Goal: Task Accomplishment & Management: Manage account settings

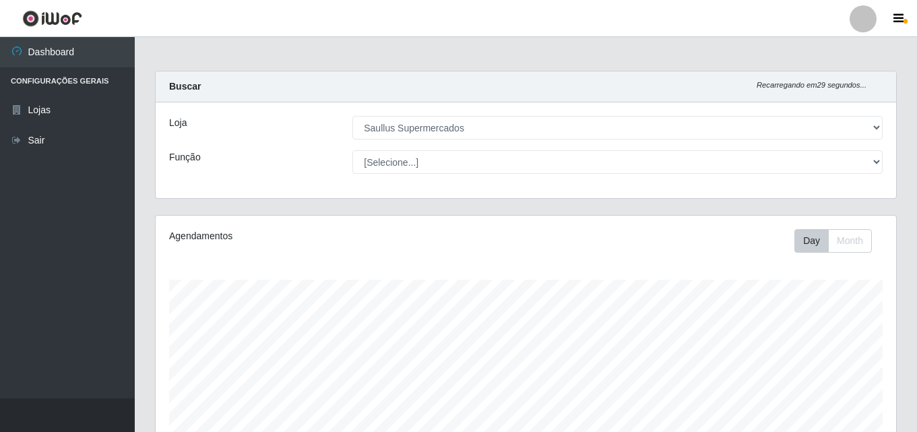
select select "423"
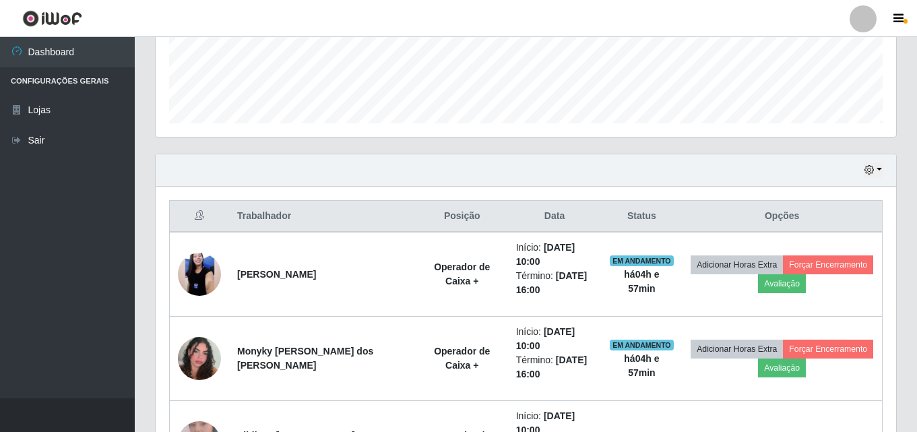
scroll to position [290, 0]
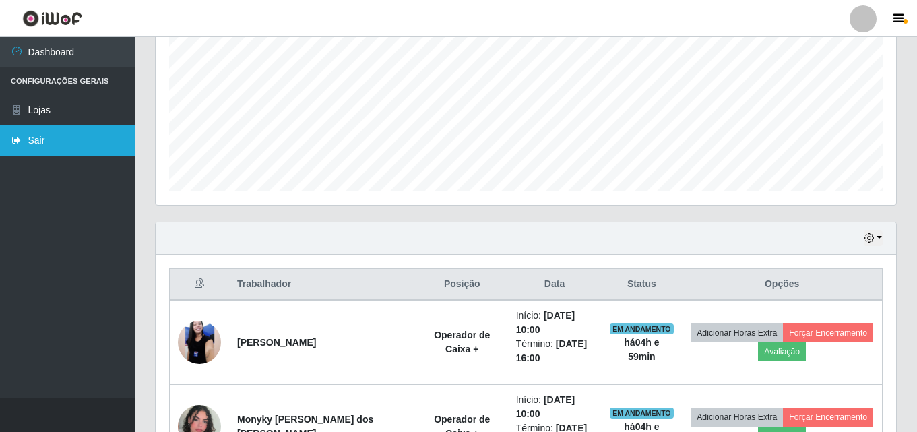
click at [95, 139] on link "Sair" at bounding box center [67, 140] width 135 height 30
